Goal: Task Accomplishment & Management: Manage account settings

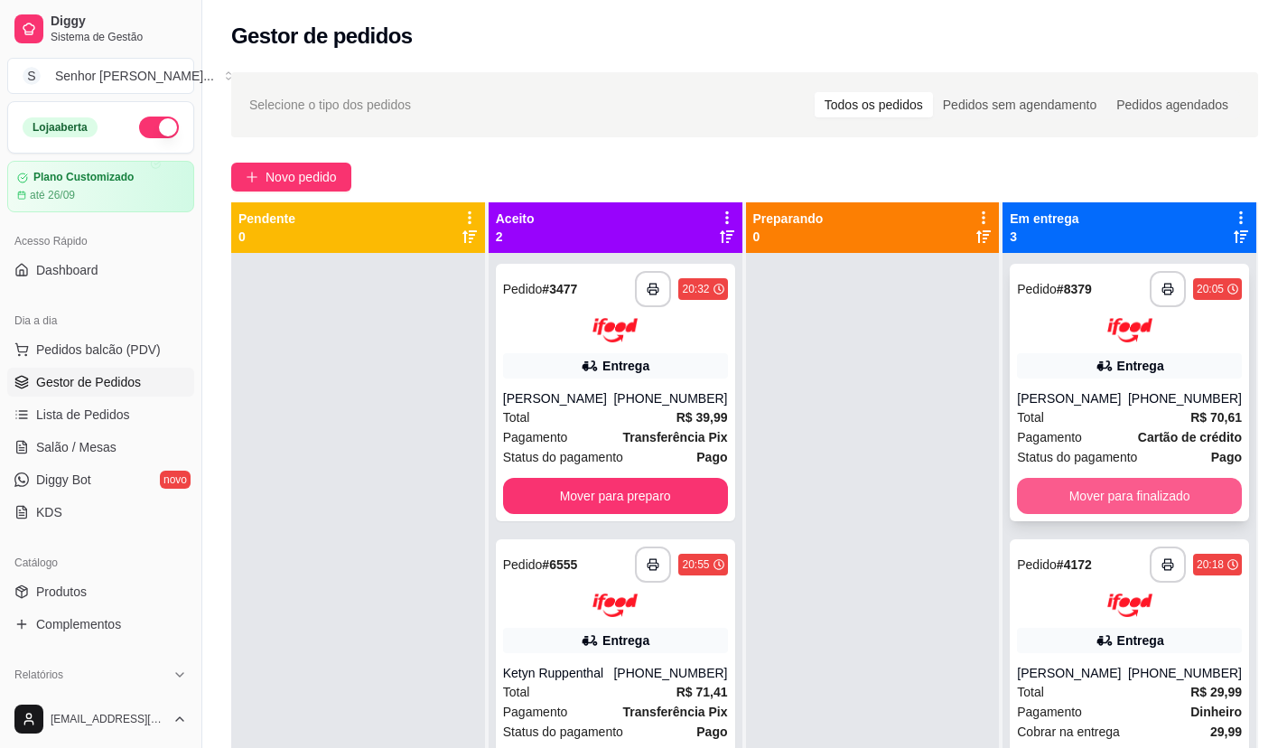
click at [1165, 481] on button "Mover para finalizado" at bounding box center [1129, 496] width 225 height 36
click at [1165, 481] on button "Mover para finalizado" at bounding box center [1130, 495] width 218 height 35
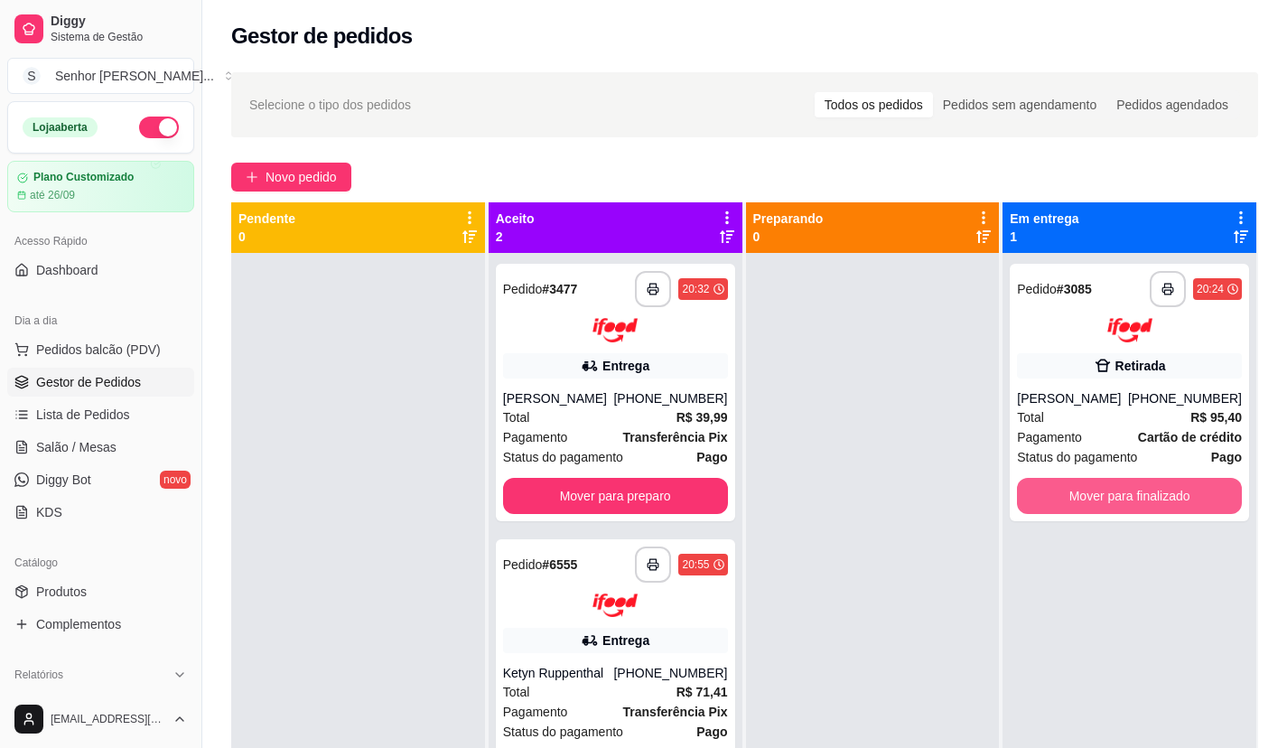
click at [1165, 481] on button "Mover para finalizado" at bounding box center [1129, 496] width 225 height 36
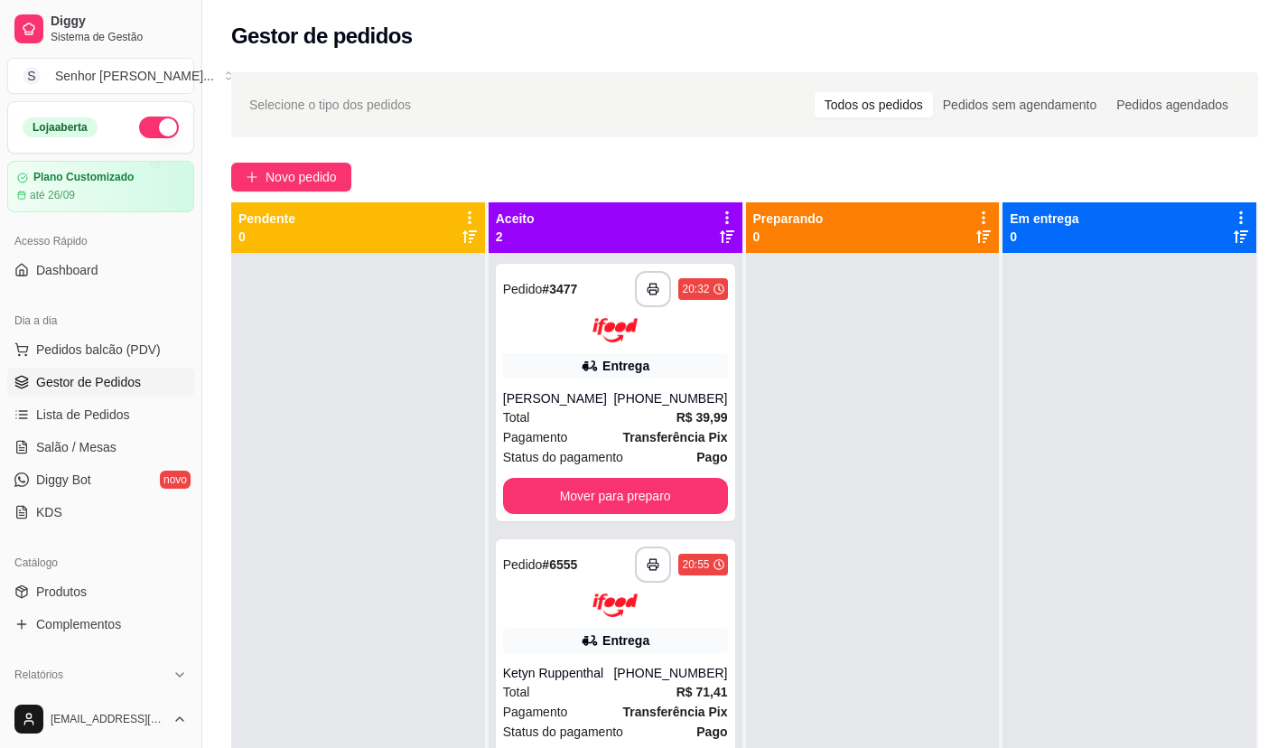
drag, startPoint x: 134, startPoint y: 128, endPoint x: 141, endPoint y: 166, distance: 38.6
click at [139, 128] on button "button" at bounding box center [159, 128] width 40 height 22
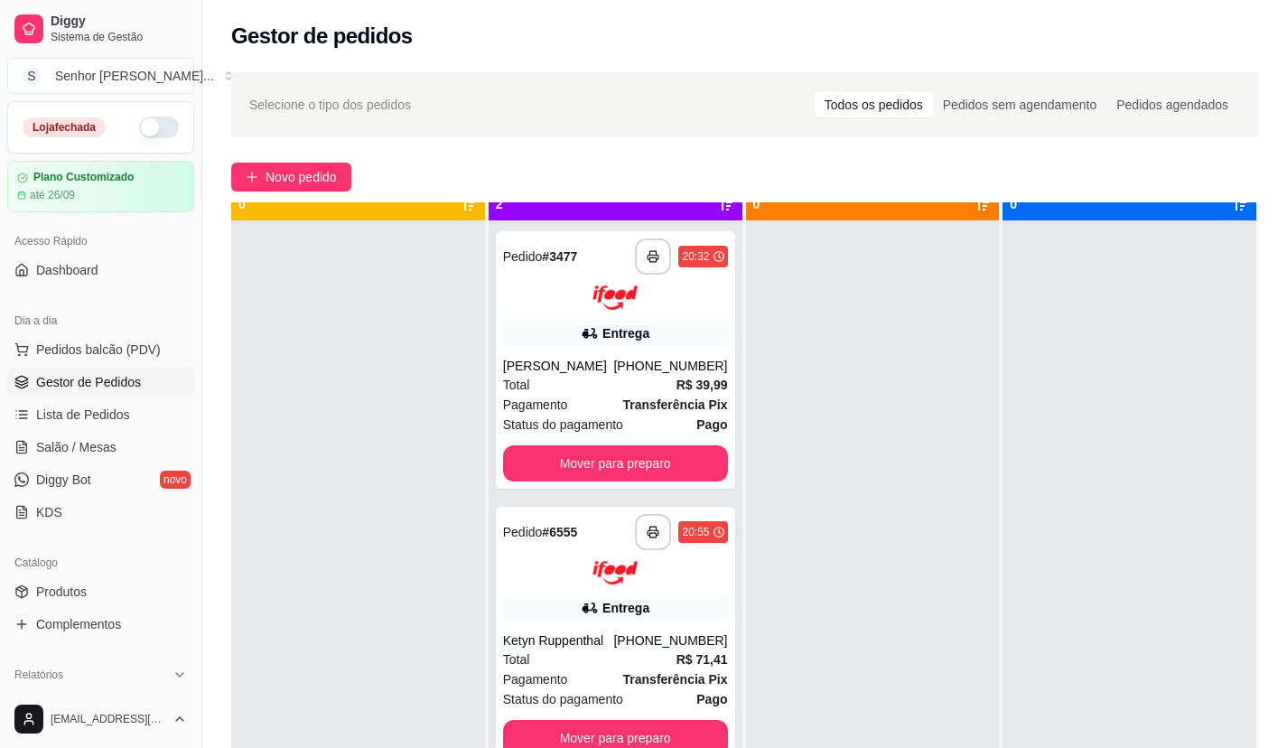
scroll to position [51, 0]
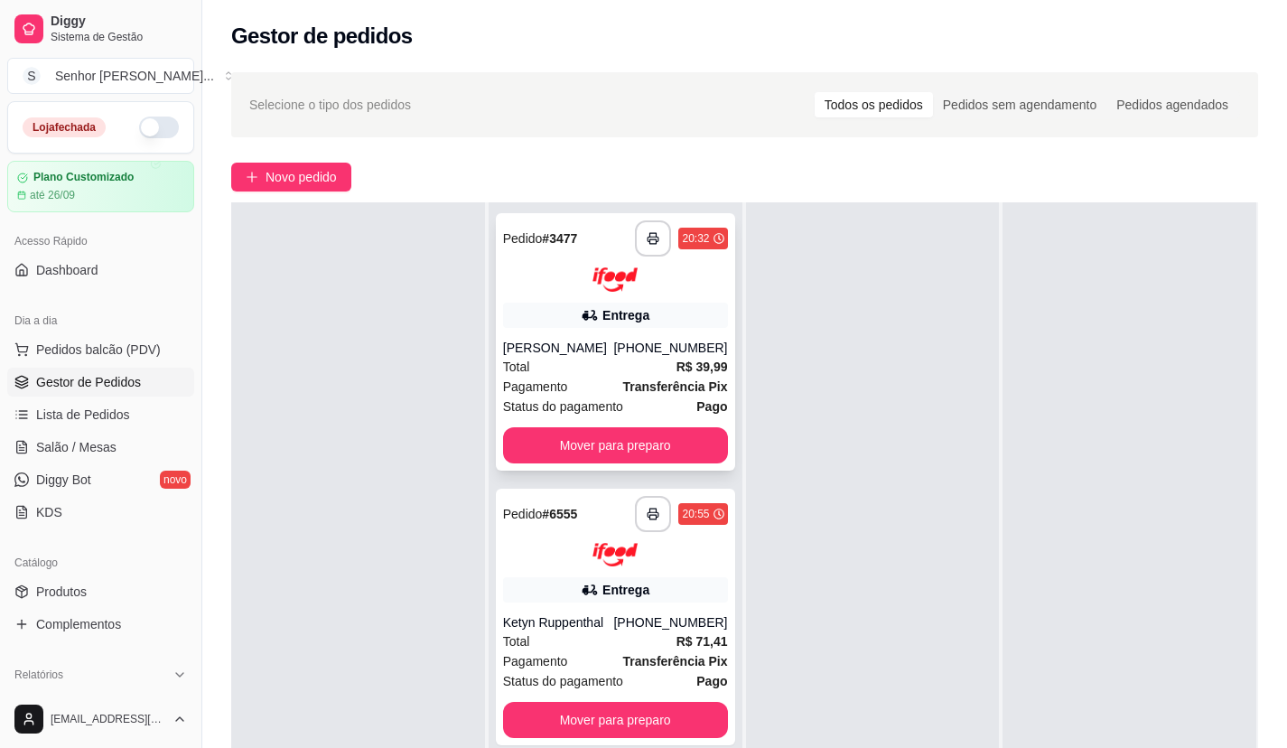
click at [603, 299] on div "**********" at bounding box center [615, 341] width 239 height 257
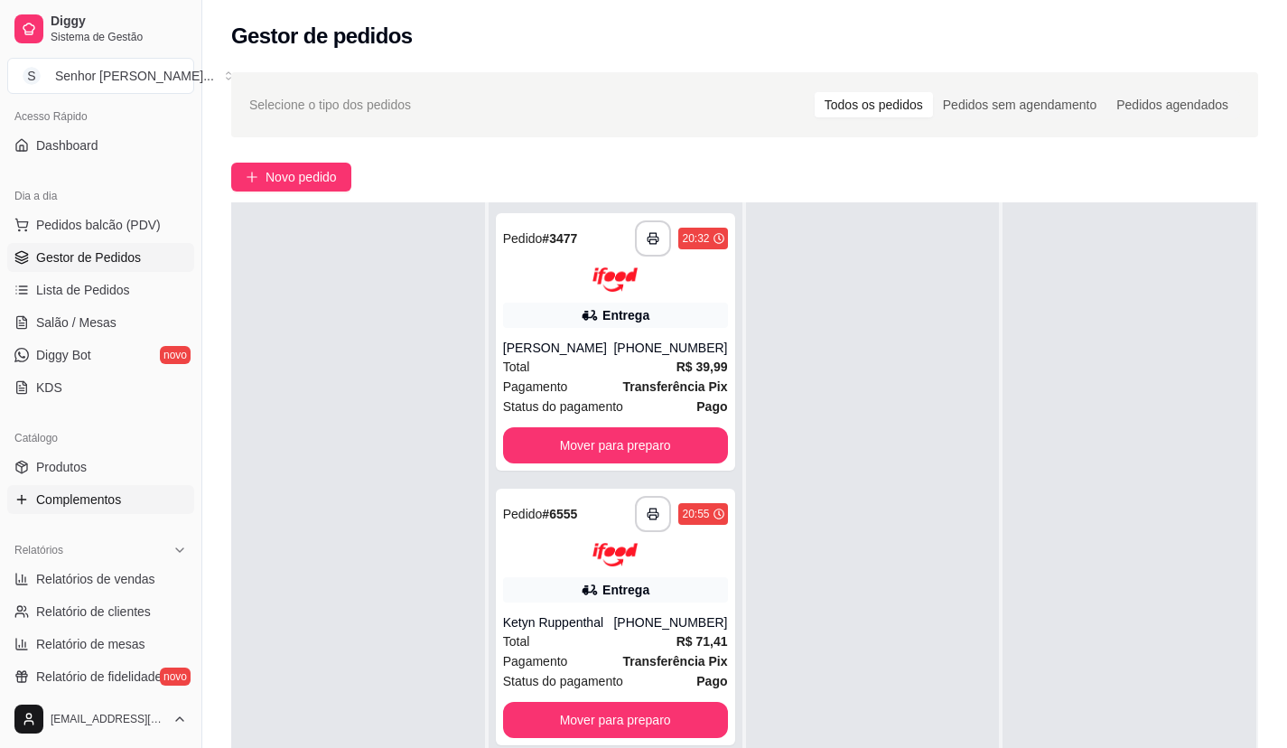
scroll to position [271, 0]
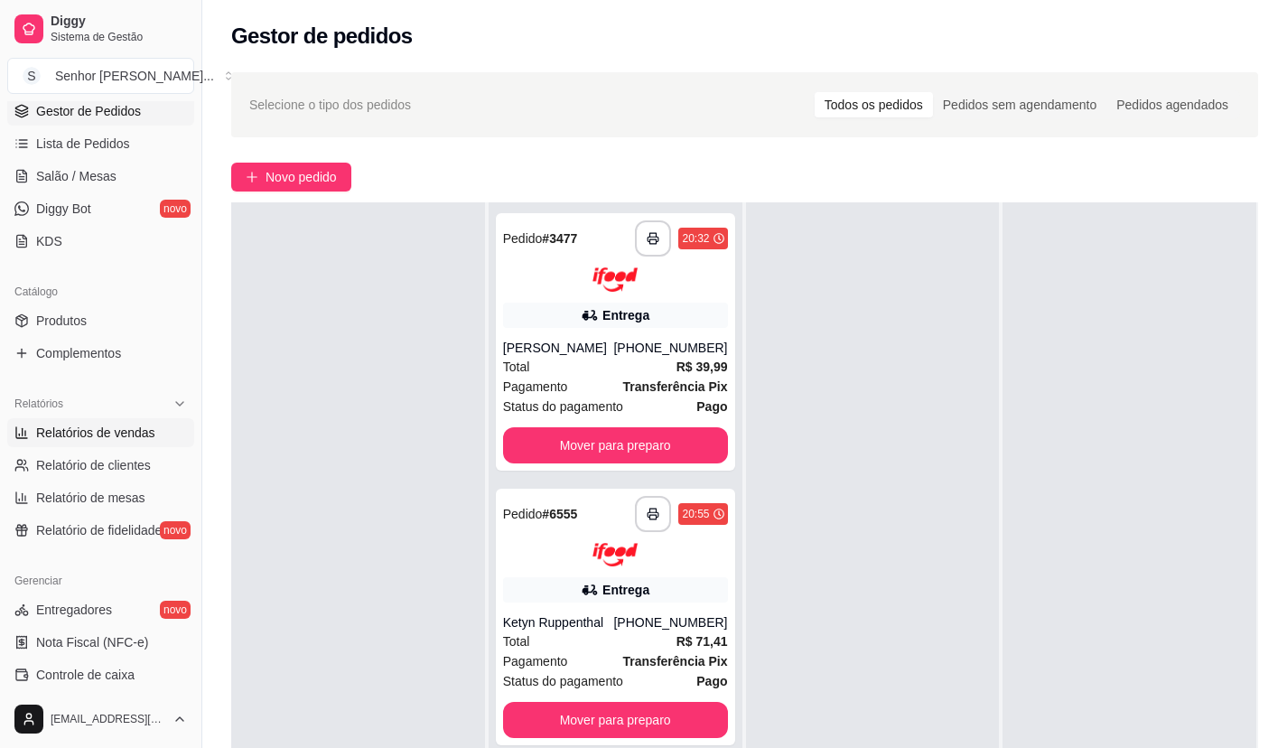
click at [136, 430] on span "Relatórios de vendas" at bounding box center [95, 433] width 119 height 18
select select "ALL"
select select "0"
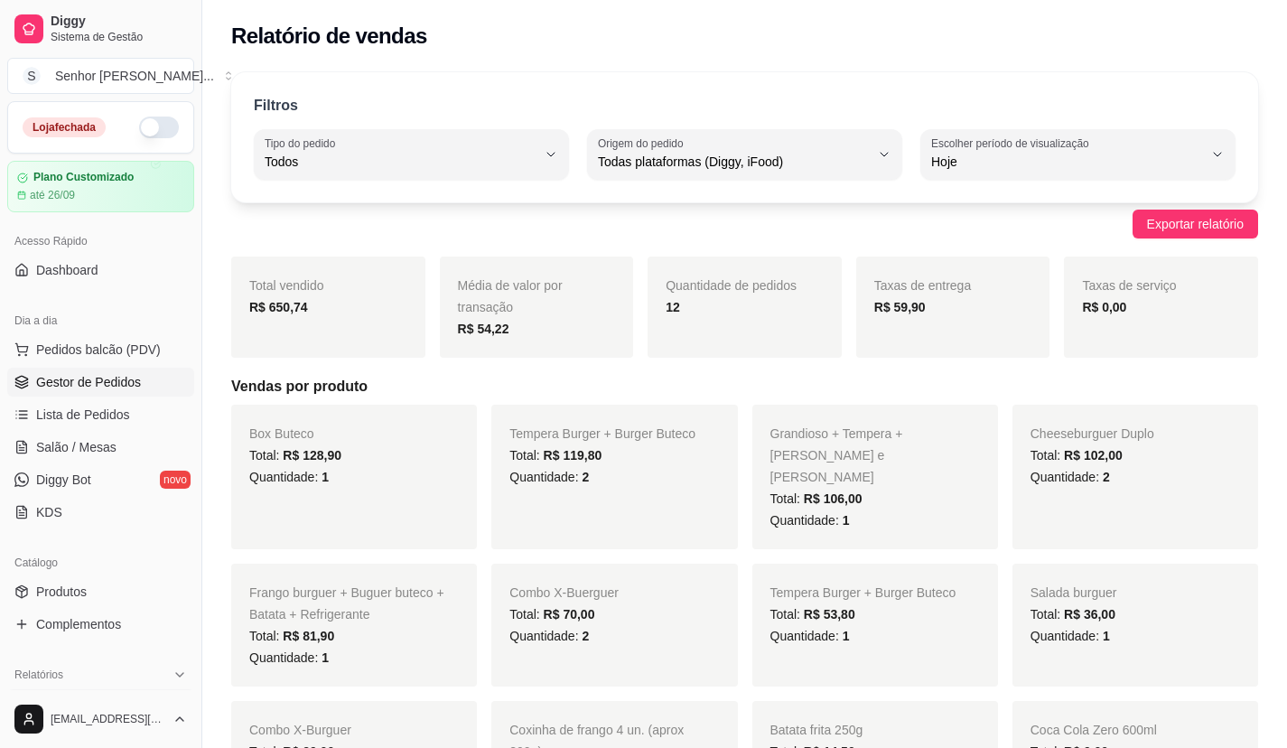
click at [120, 378] on span "Gestor de Pedidos" at bounding box center [88, 382] width 105 height 18
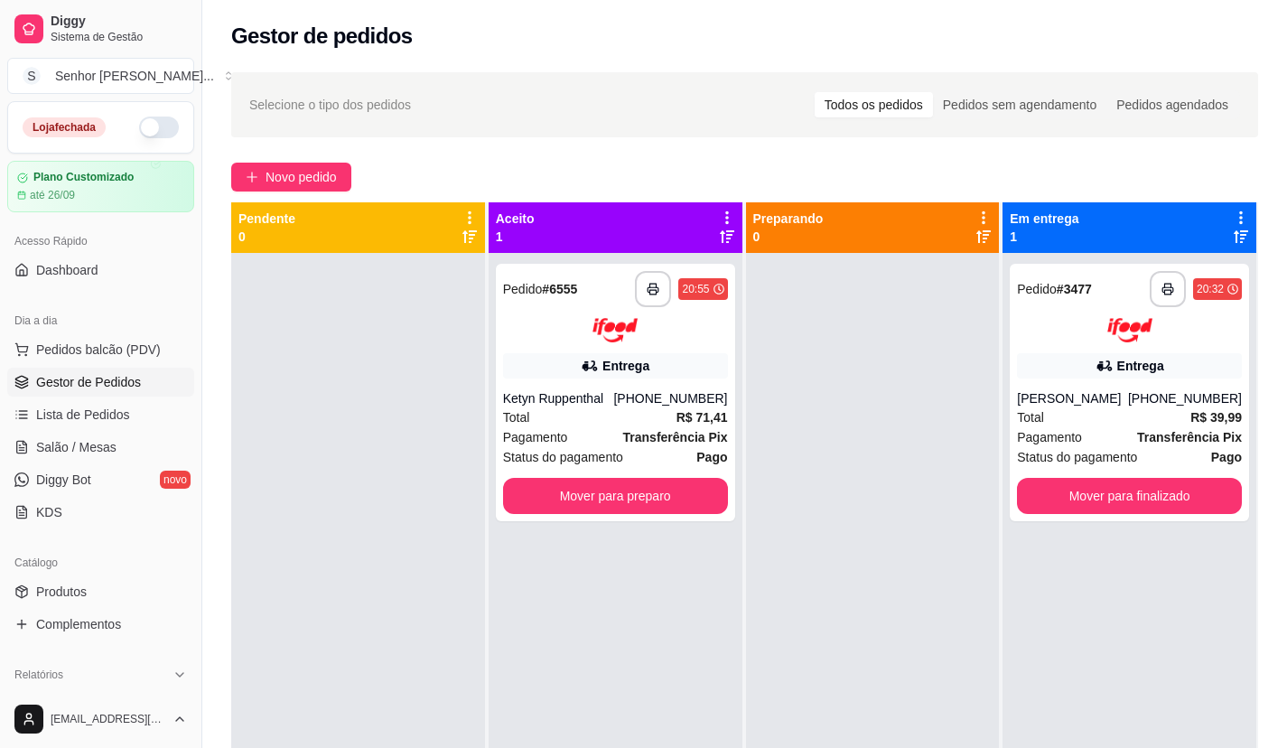
click at [151, 130] on button "button" at bounding box center [159, 128] width 40 height 22
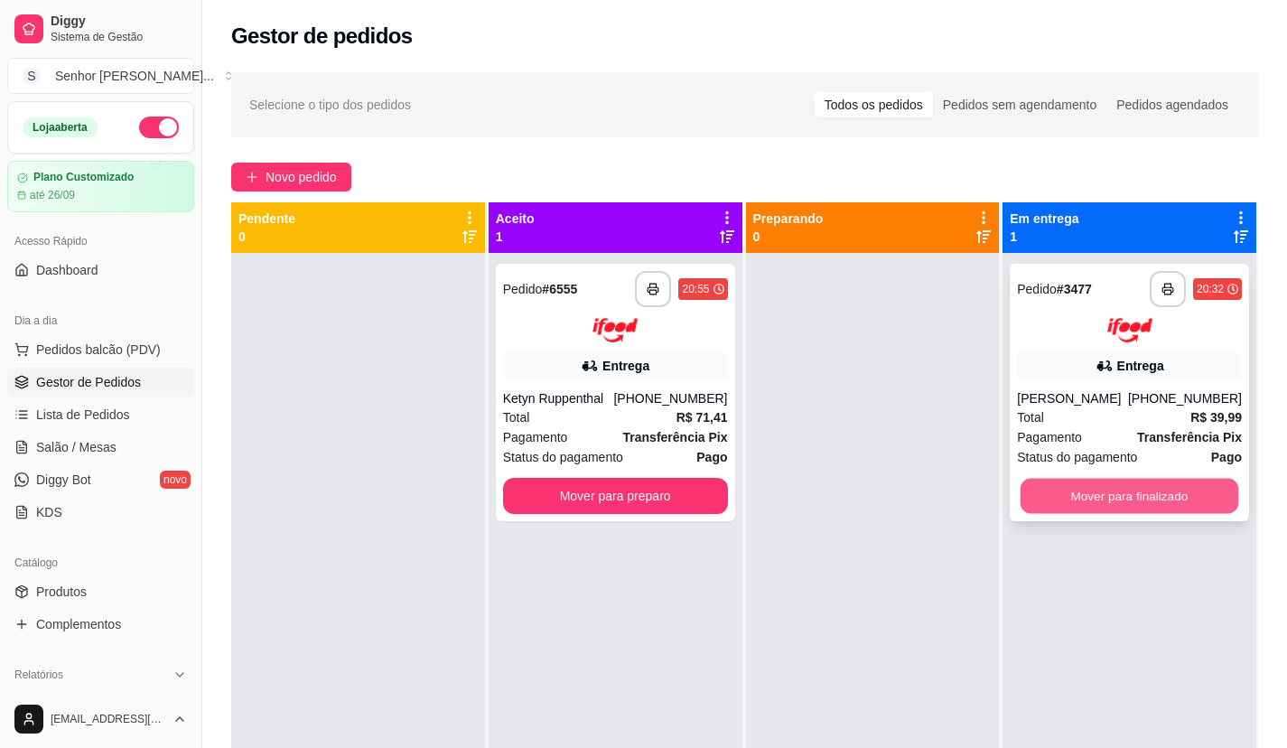
click at [1167, 500] on button "Mover para finalizado" at bounding box center [1130, 495] width 218 height 35
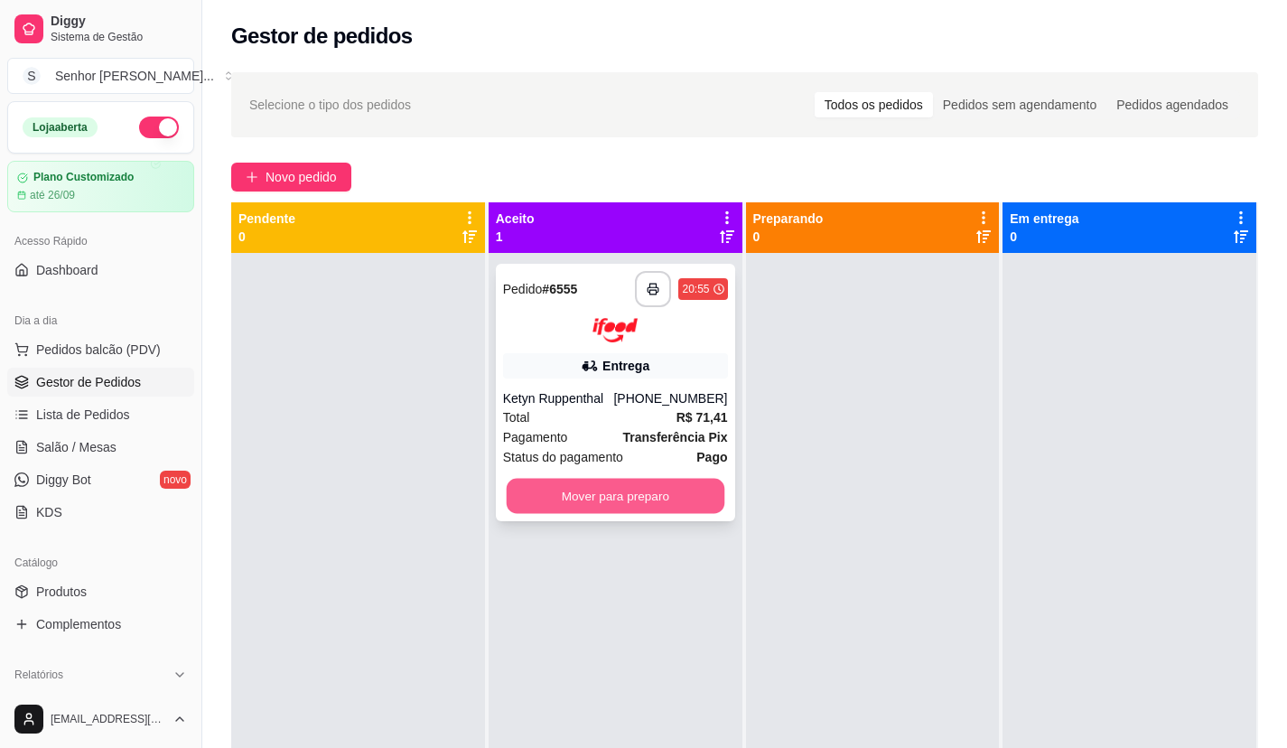
click at [689, 493] on button "Mover para preparo" at bounding box center [615, 495] width 218 height 35
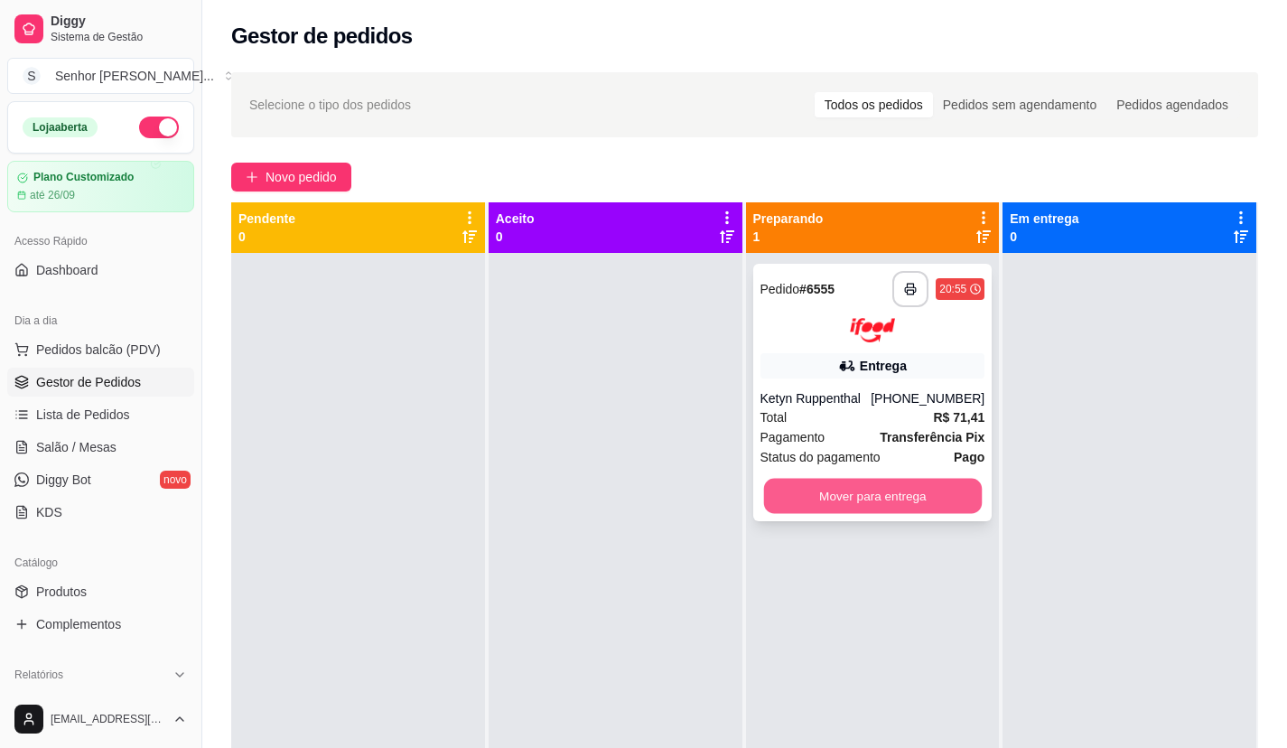
click at [863, 499] on button "Mover para entrega" at bounding box center [872, 495] width 218 height 35
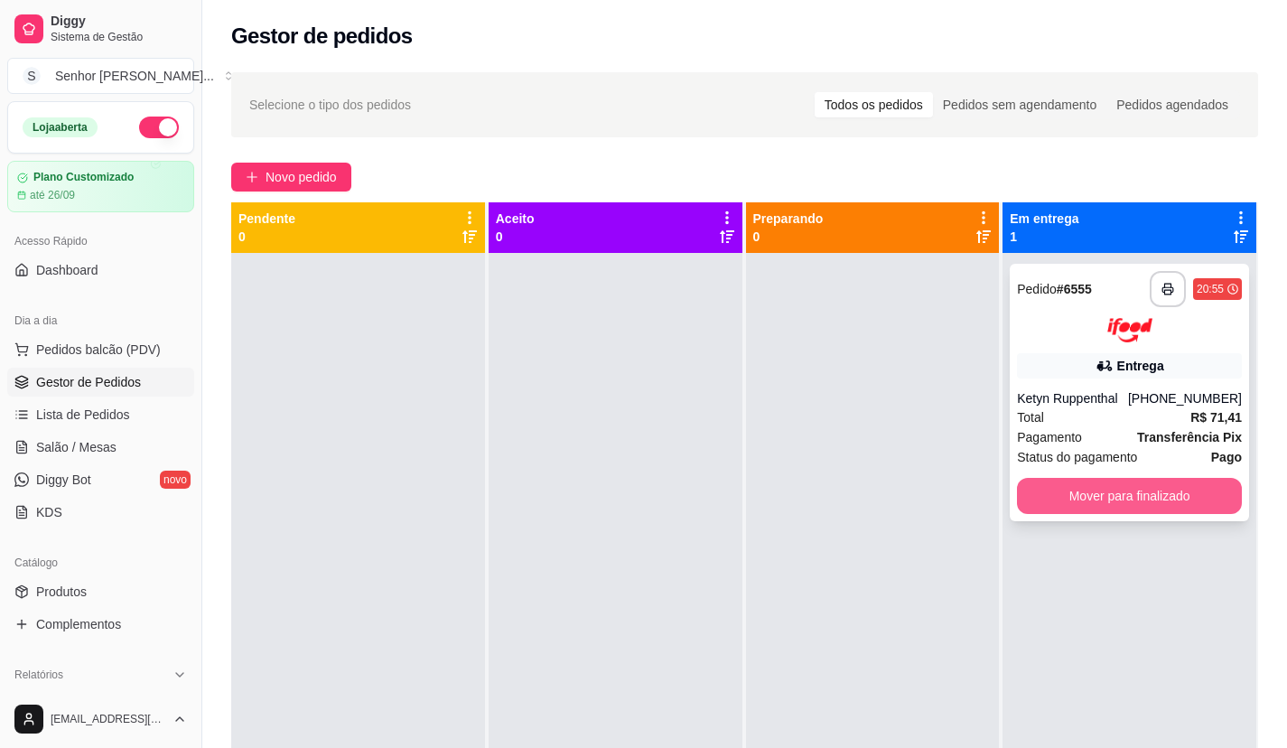
click at [1074, 491] on button "Mover para finalizado" at bounding box center [1129, 496] width 225 height 36
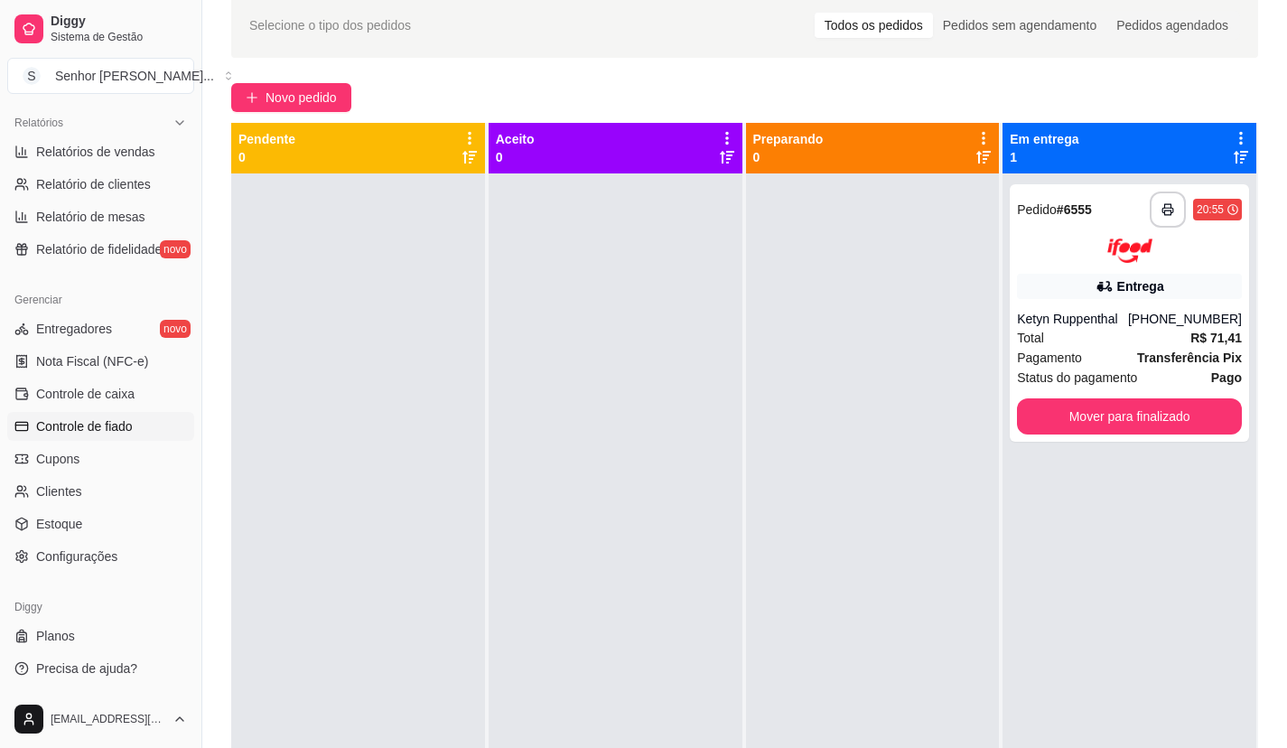
scroll to position [181, 0]
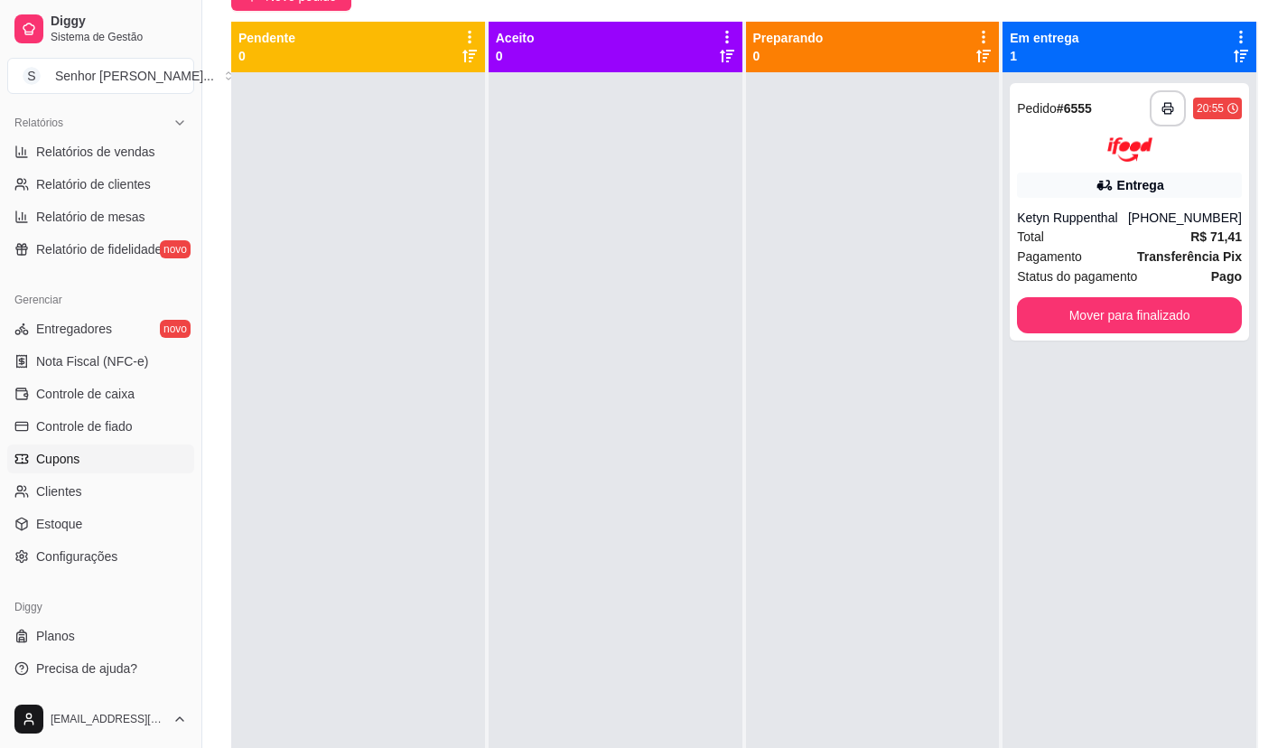
click at [54, 472] on link "Cupons" at bounding box center [100, 458] width 187 height 29
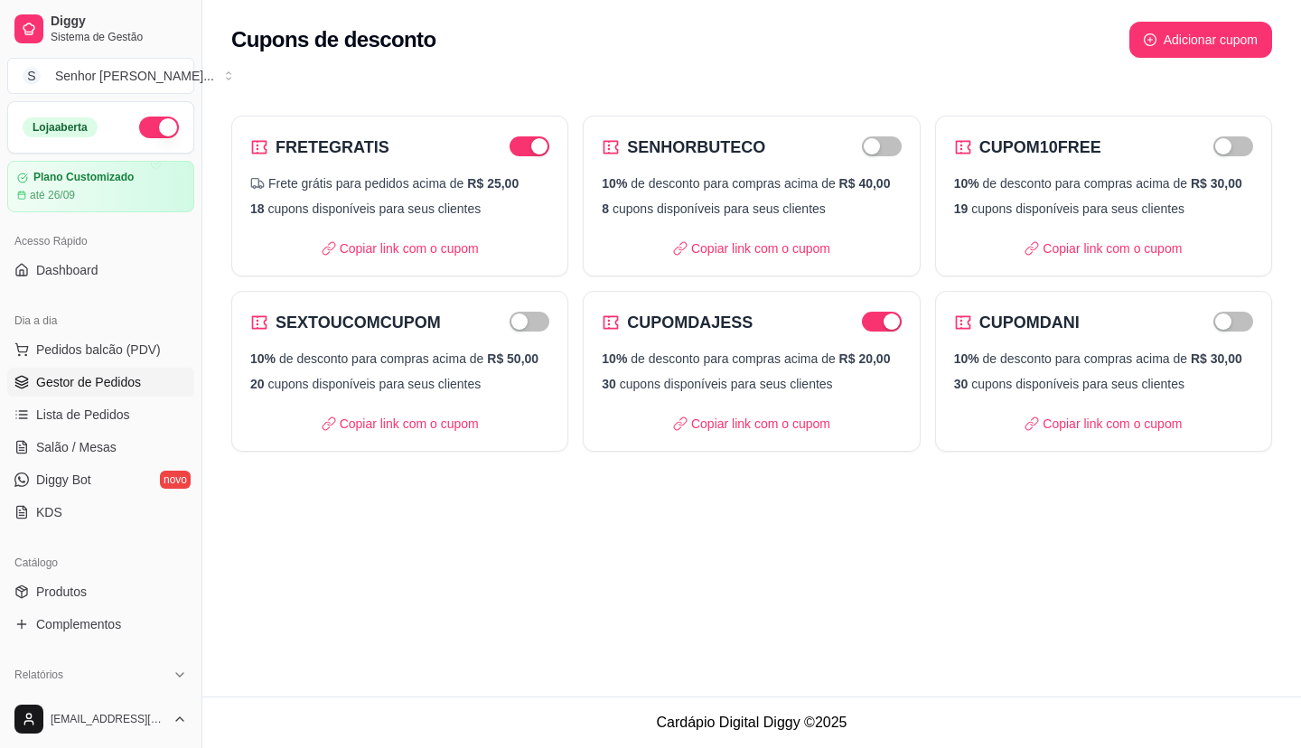
click at [124, 387] on span "Gestor de Pedidos" at bounding box center [88, 382] width 105 height 18
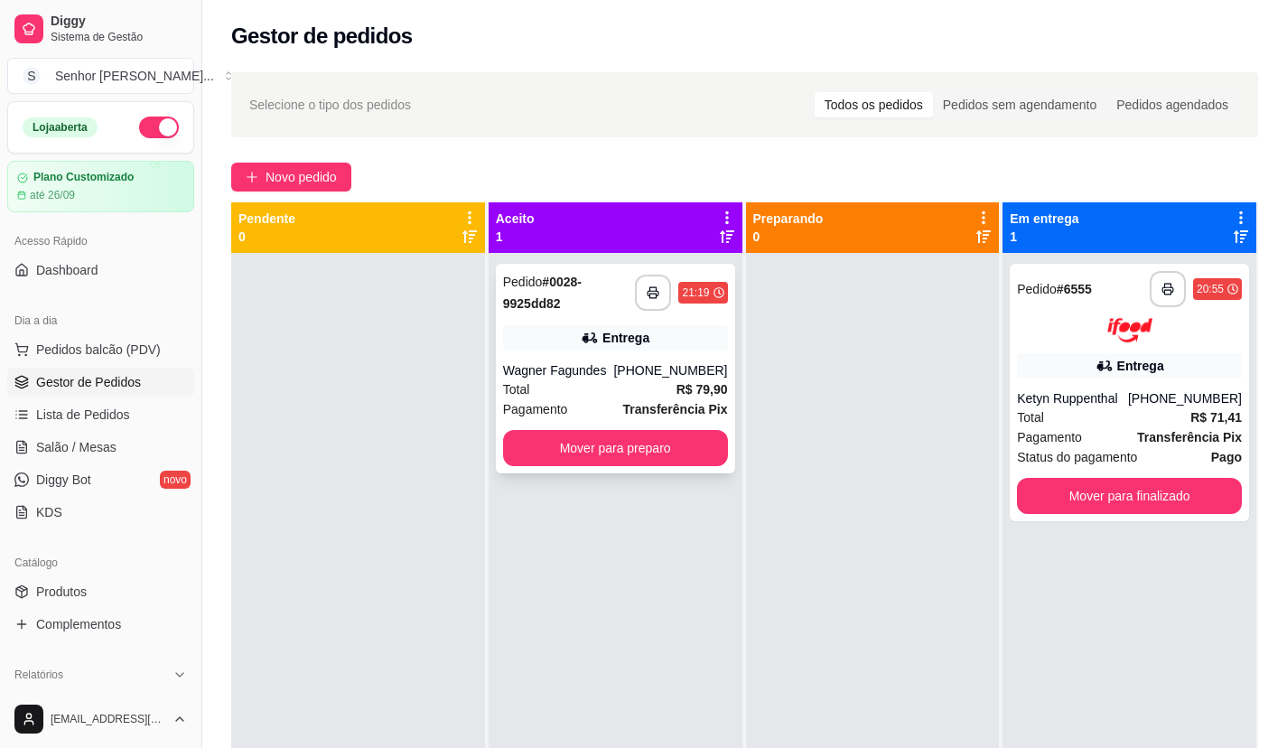
click at [547, 320] on div "**********" at bounding box center [615, 369] width 239 height 210
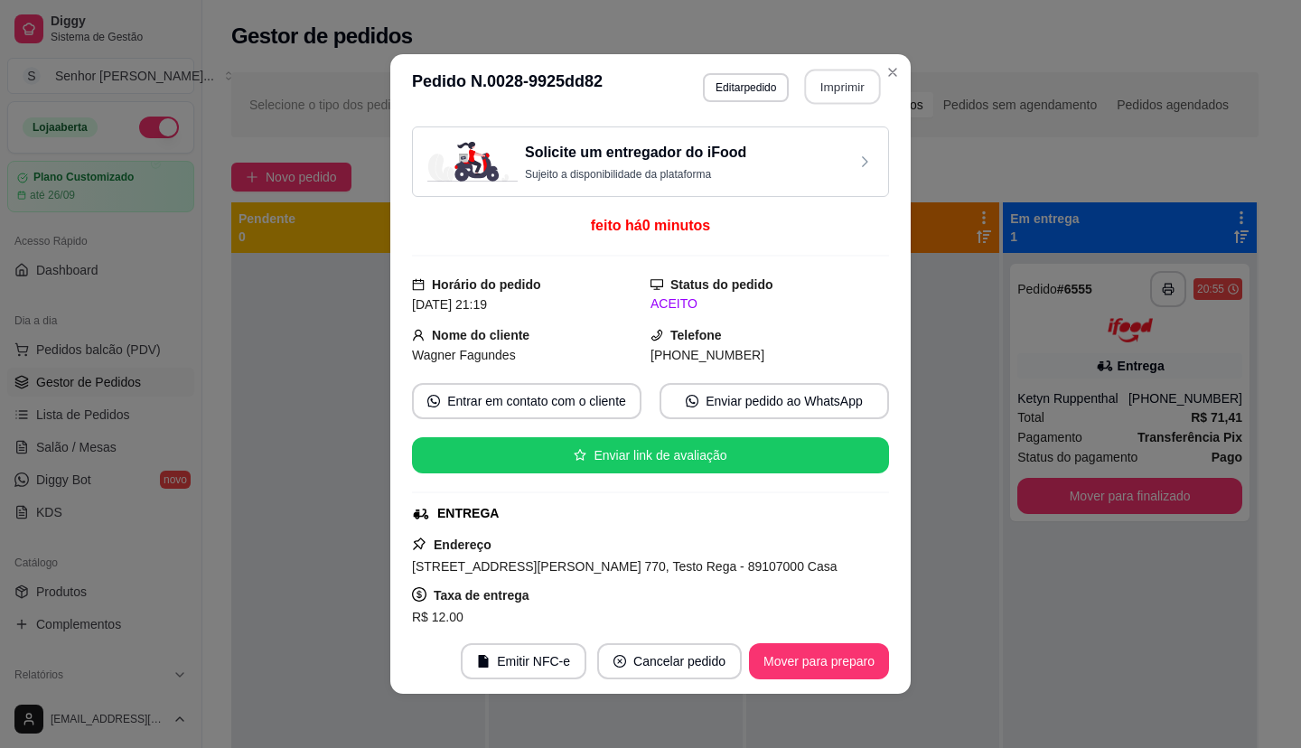
click at [819, 82] on button "Imprimir" at bounding box center [843, 87] width 76 height 35
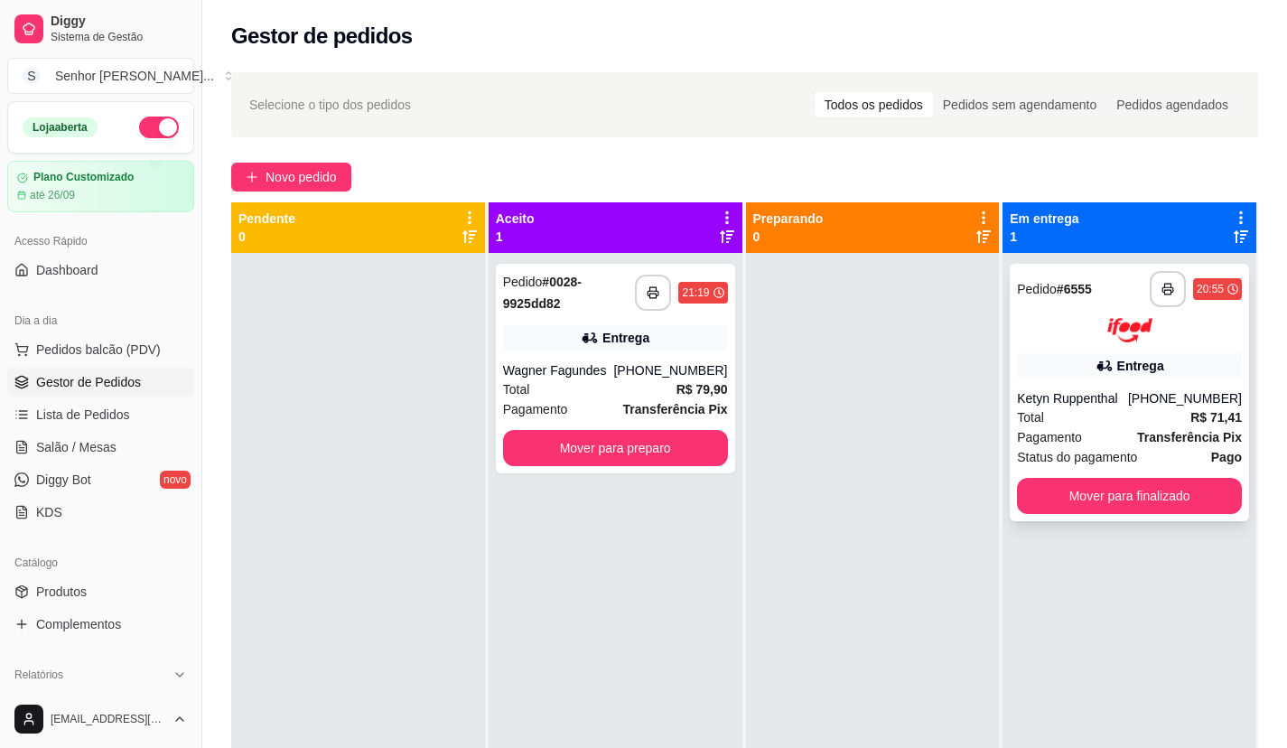
click at [1124, 516] on div "**********" at bounding box center [1129, 392] width 239 height 257
click at [1134, 505] on button "Mover para finalizado" at bounding box center [1129, 496] width 225 height 36
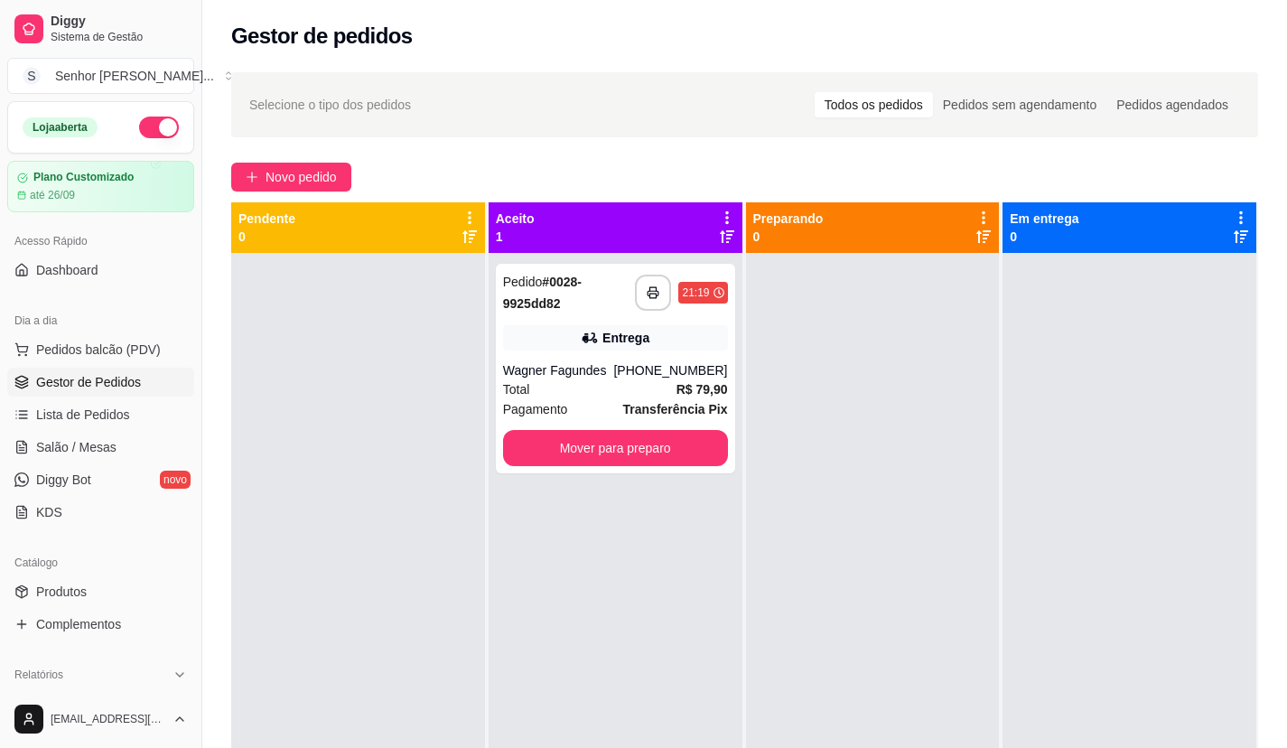
click at [139, 124] on button "button" at bounding box center [159, 128] width 40 height 22
click at [628, 462] on button "Mover para preparo" at bounding box center [615, 448] width 218 height 35
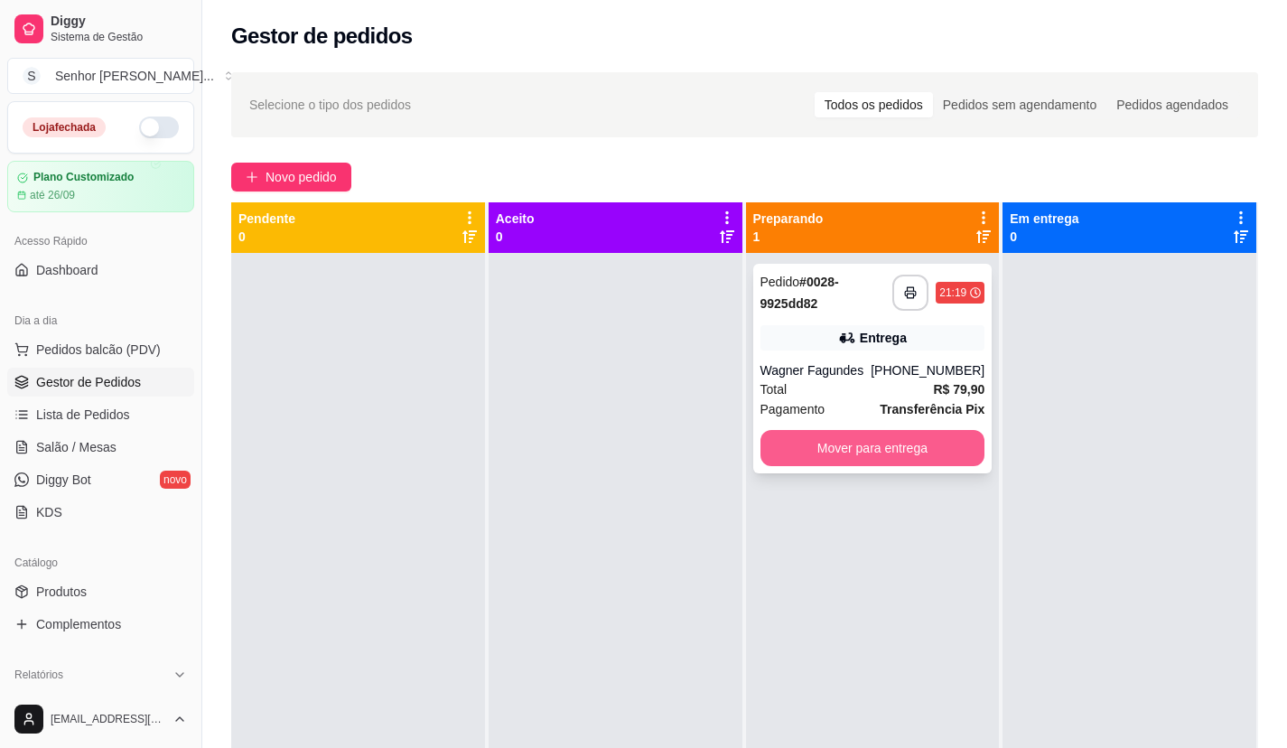
click at [798, 443] on button "Mover para entrega" at bounding box center [872, 448] width 225 height 36
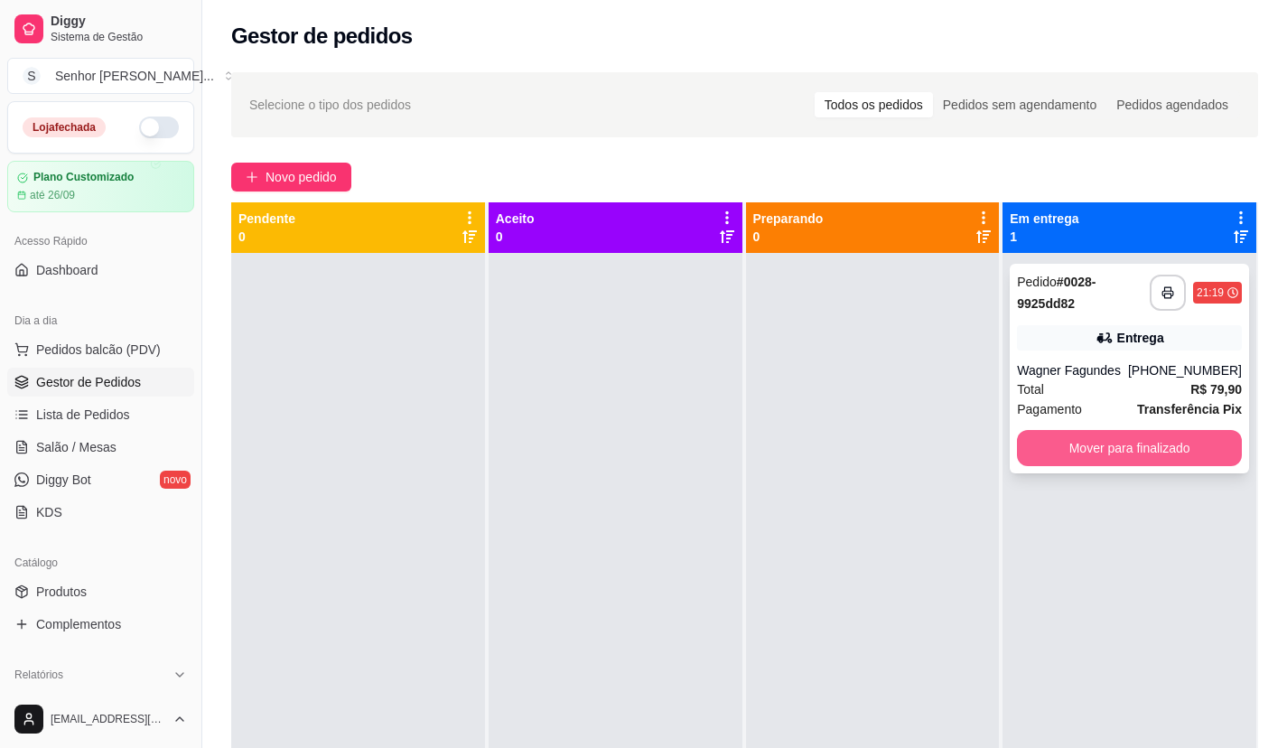
click at [1085, 452] on button "Mover para finalizado" at bounding box center [1129, 448] width 225 height 36
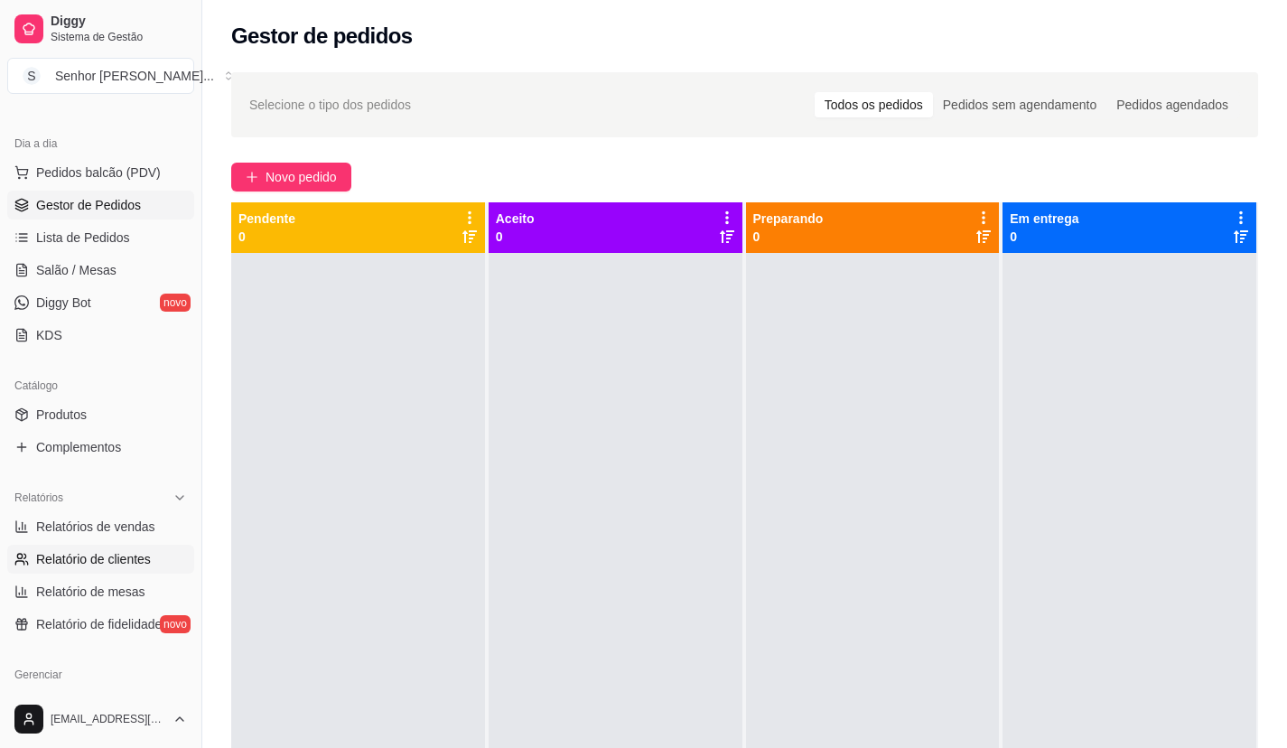
scroll to position [181, 0]
click at [158, 521] on link "Relatórios de vendas" at bounding box center [100, 522] width 187 height 29
select select "ALL"
select select "0"
